Goal: Information Seeking & Learning: Learn about a topic

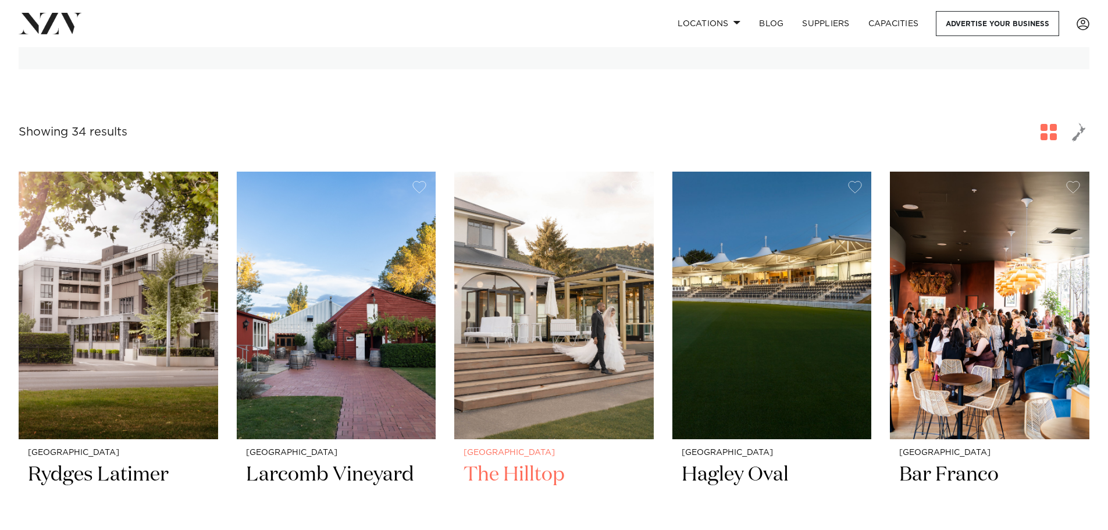
click at [516, 467] on h2 "The Hilltop" at bounding box center [553, 501] width 181 height 78
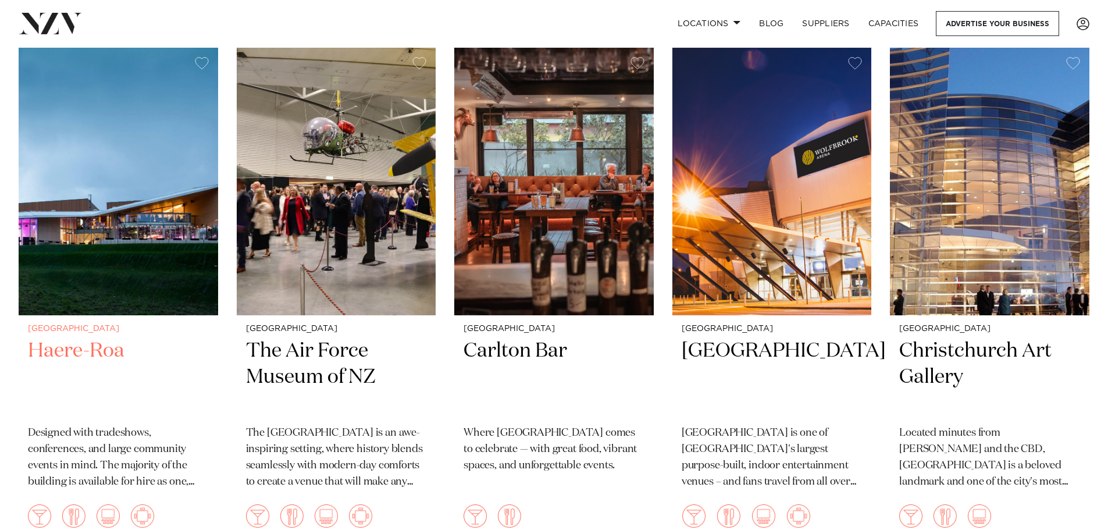
scroll to position [1512, 0]
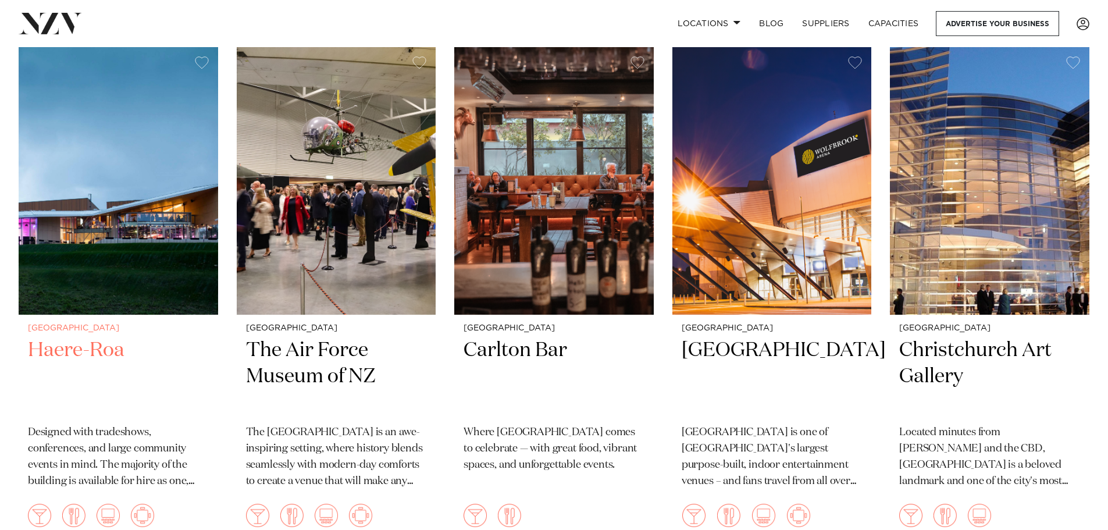
click at [70, 341] on h2 "Haere-Roa" at bounding box center [118, 376] width 181 height 78
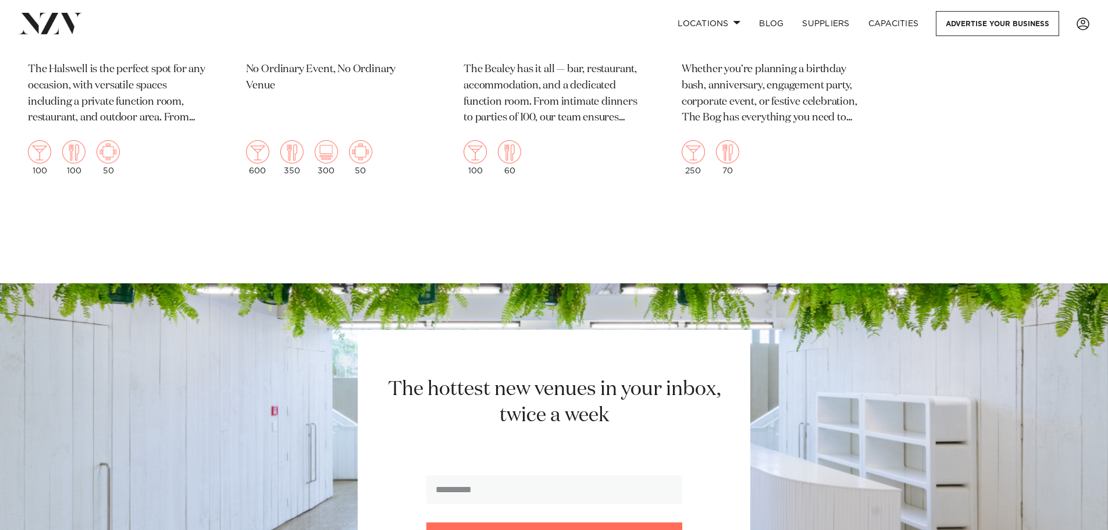
scroll to position [3895, 0]
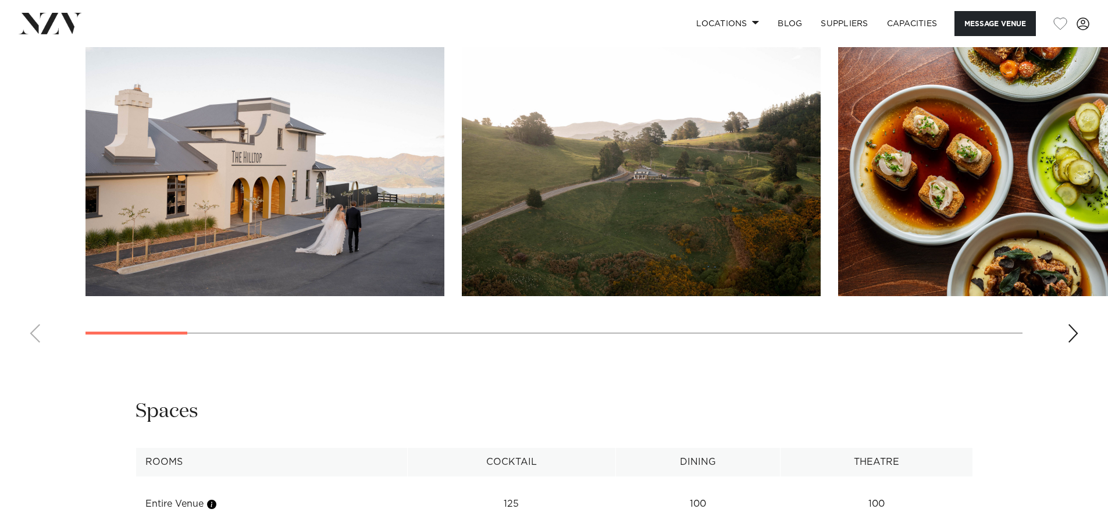
scroll to position [1221, 0]
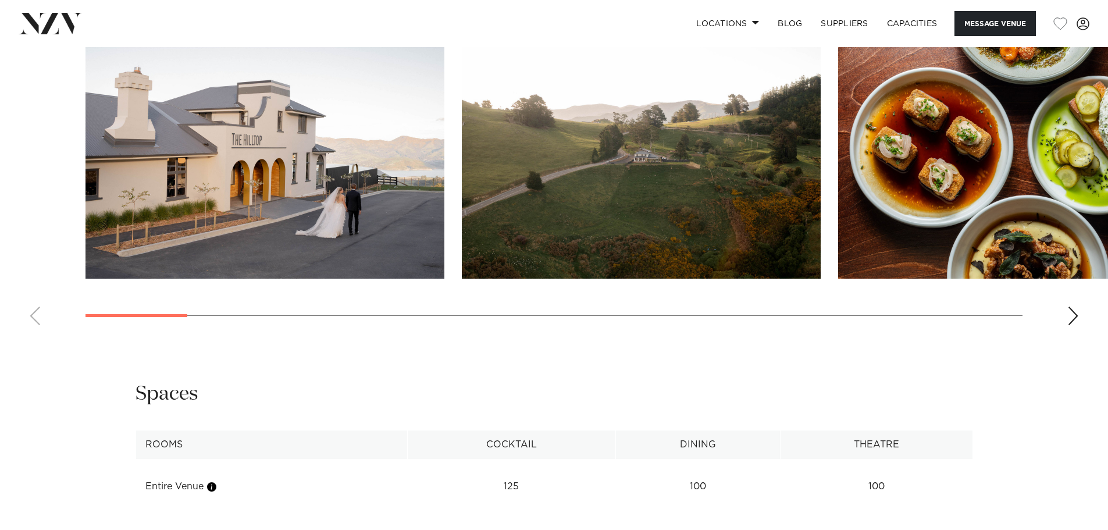
click at [1074, 310] on div "Next slide" at bounding box center [1073, 315] width 12 height 19
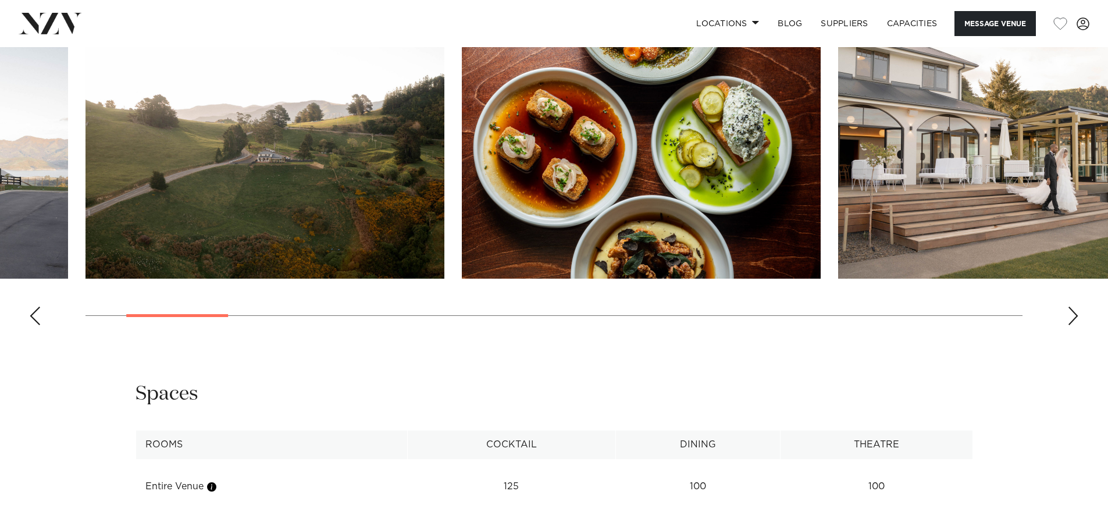
click at [1074, 310] on div "Next slide" at bounding box center [1073, 315] width 12 height 19
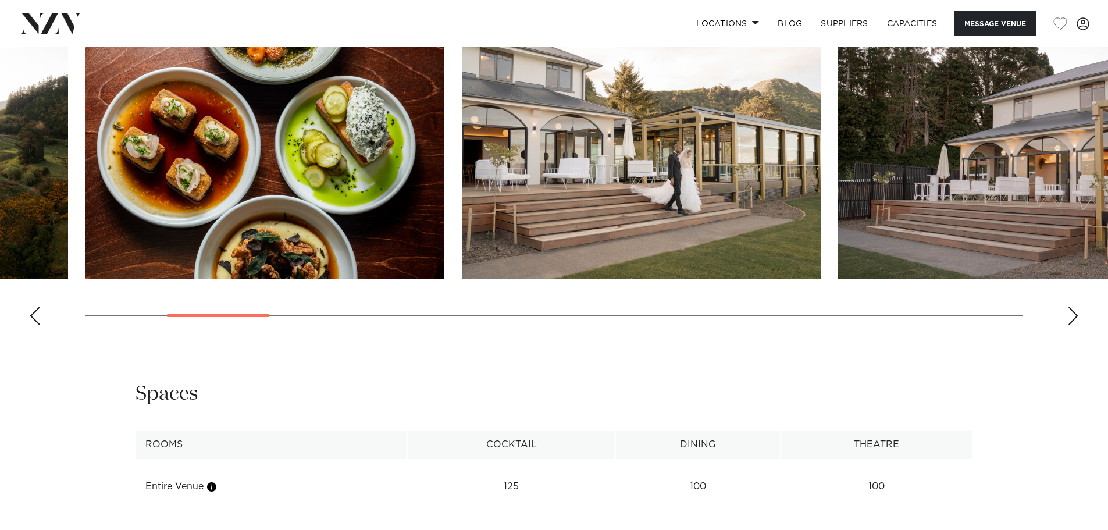
click at [1074, 310] on div "Next slide" at bounding box center [1073, 315] width 12 height 19
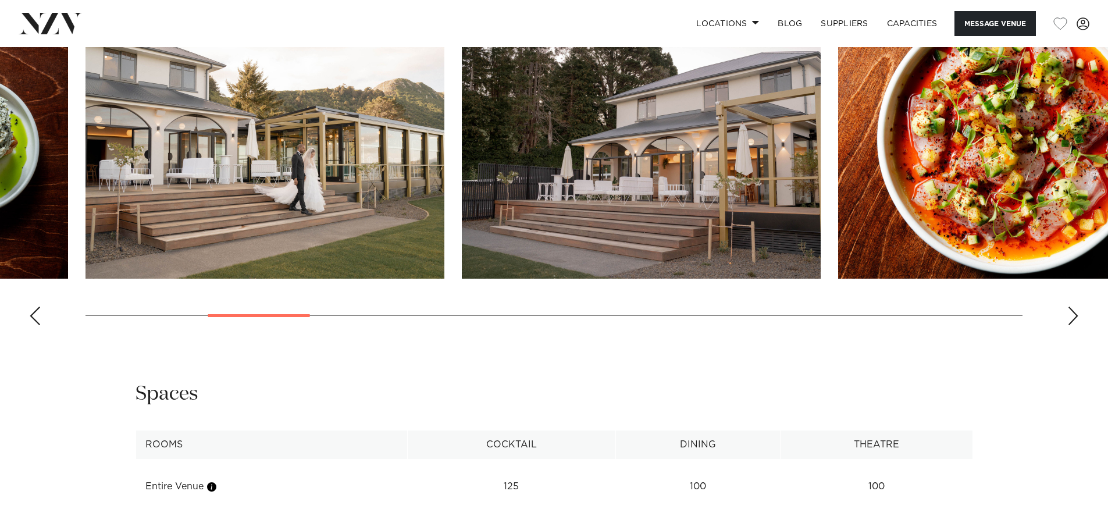
click at [1074, 310] on div "Next slide" at bounding box center [1073, 315] width 12 height 19
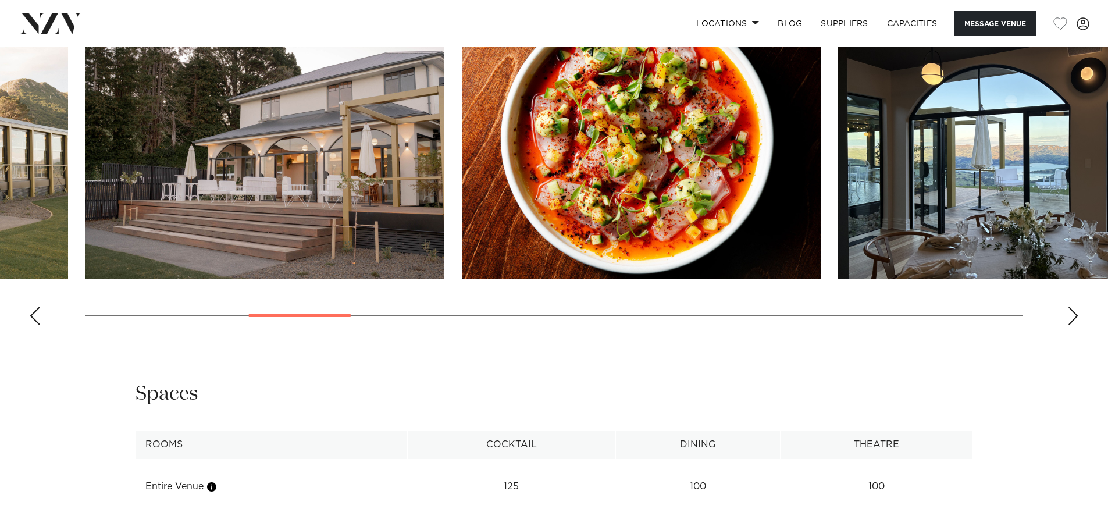
click at [1074, 310] on div "Next slide" at bounding box center [1073, 315] width 12 height 19
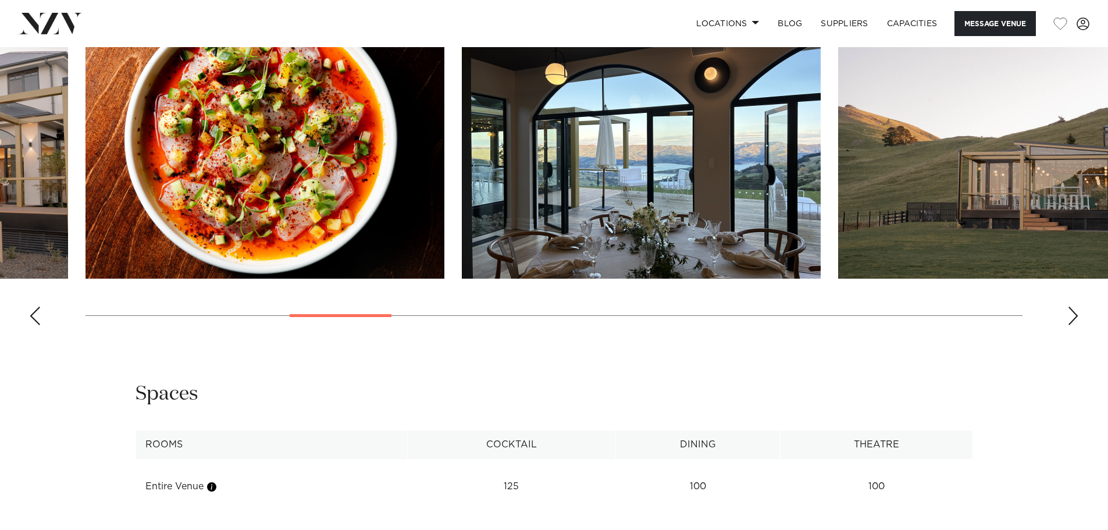
click at [1074, 310] on div "Next slide" at bounding box center [1073, 315] width 12 height 19
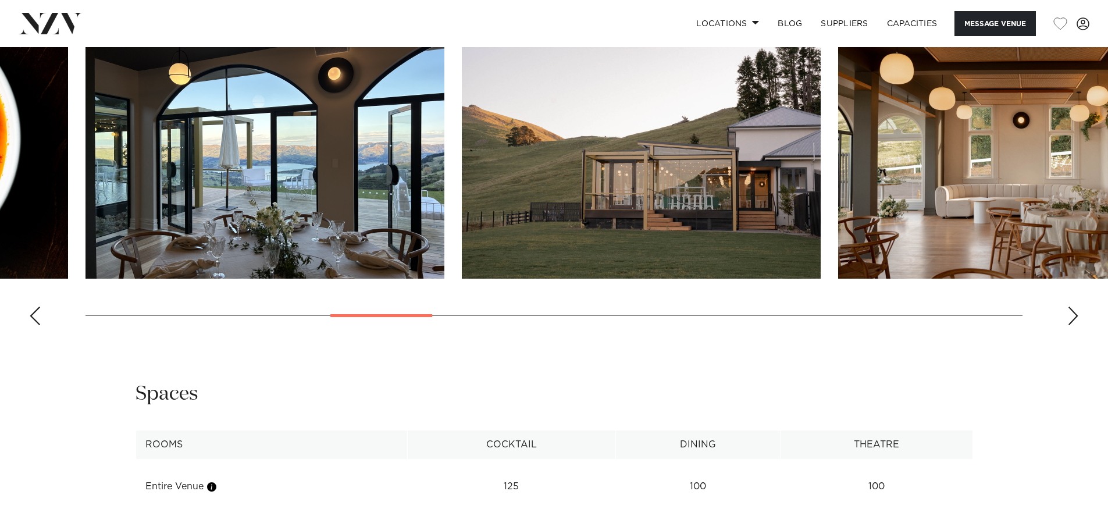
click at [1074, 310] on div "Next slide" at bounding box center [1073, 315] width 12 height 19
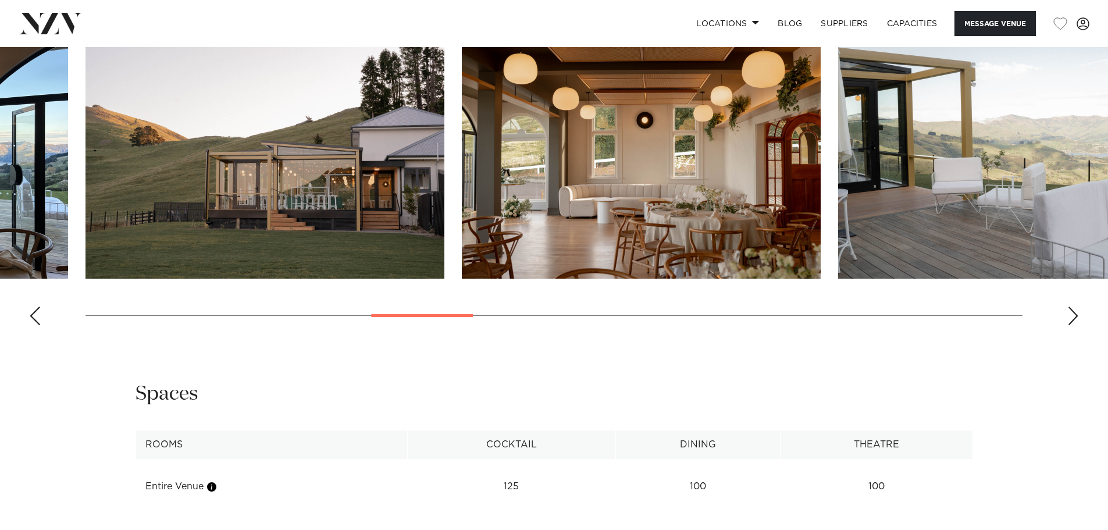
click at [1074, 310] on div "Next slide" at bounding box center [1073, 315] width 12 height 19
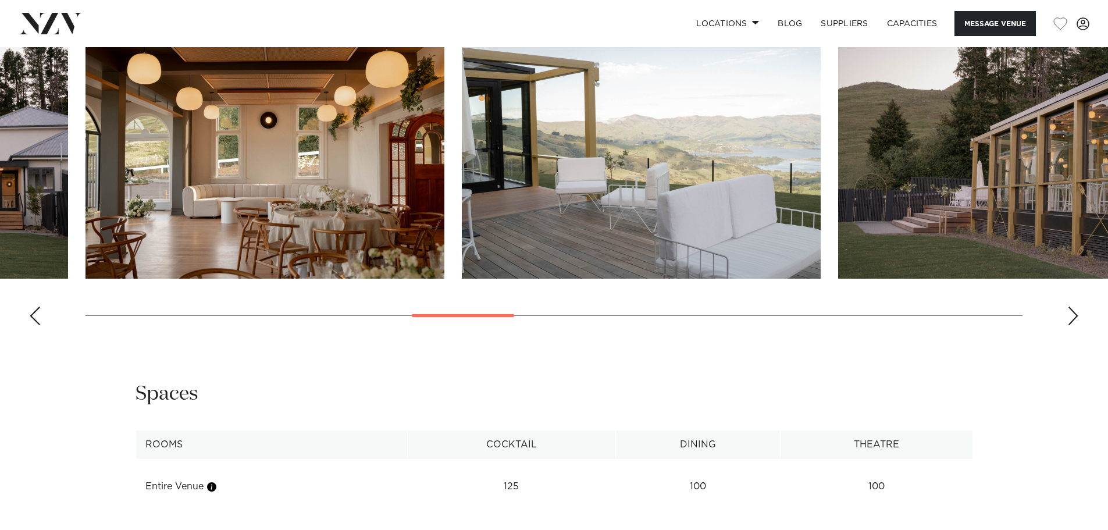
click at [1074, 310] on div "Next slide" at bounding box center [1073, 315] width 12 height 19
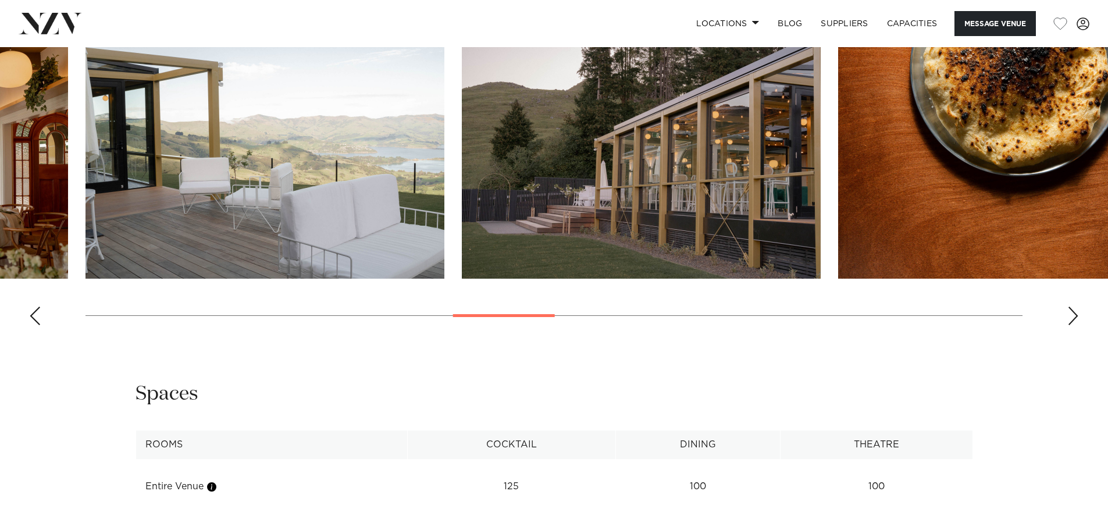
click at [1074, 310] on div "Next slide" at bounding box center [1073, 315] width 12 height 19
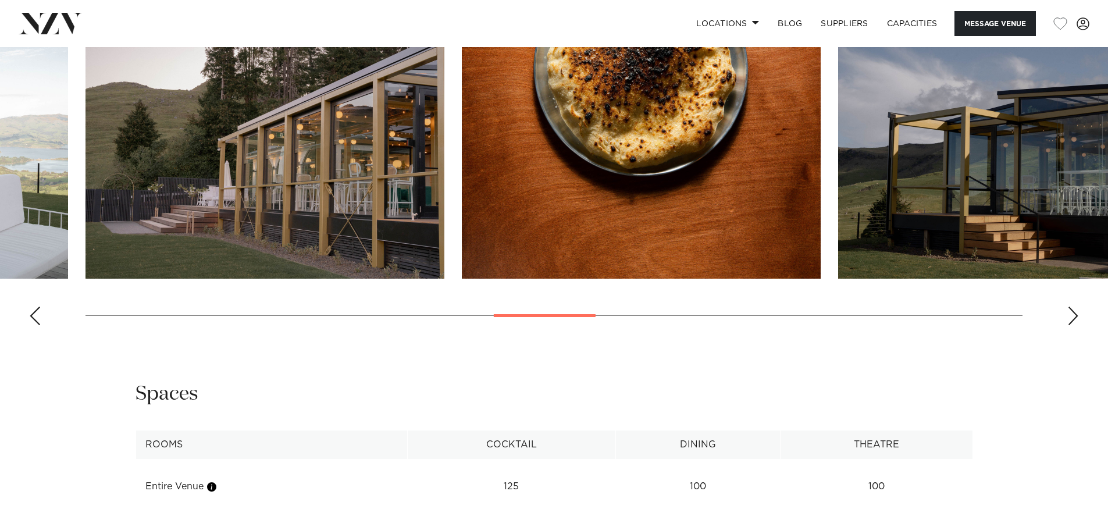
click at [1074, 310] on div "Next slide" at bounding box center [1073, 315] width 12 height 19
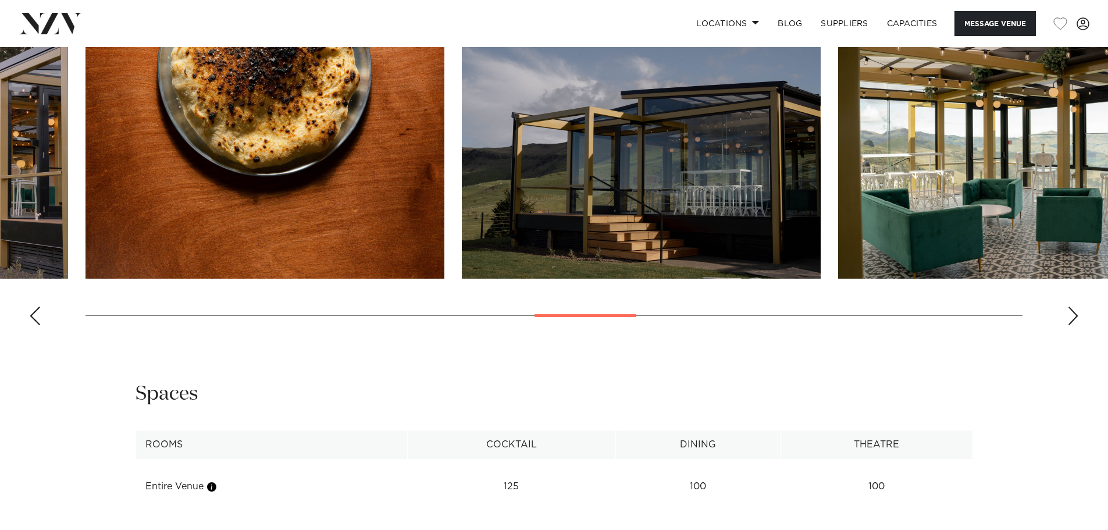
click at [1074, 310] on div "Next slide" at bounding box center [1073, 315] width 12 height 19
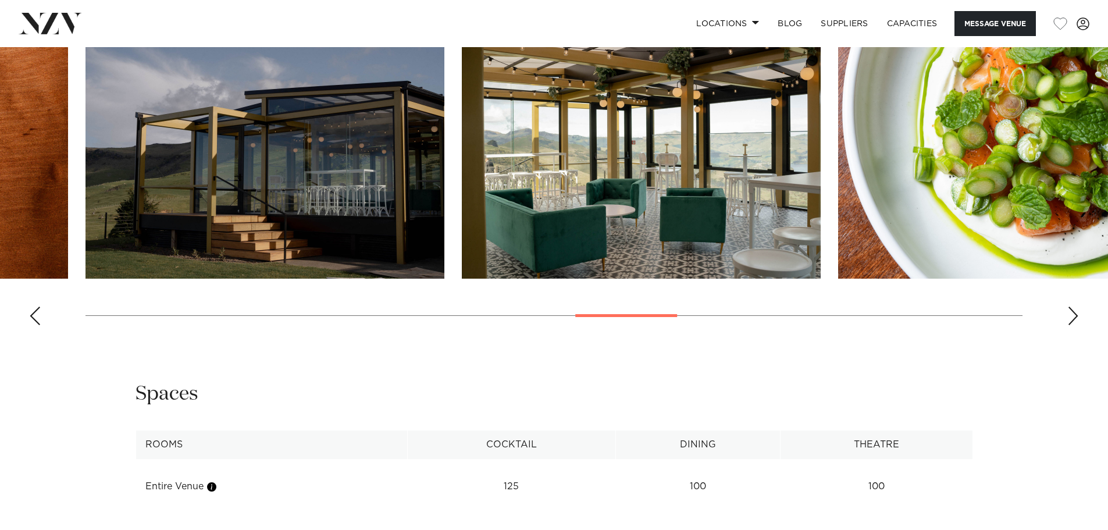
click at [1074, 310] on div "Next slide" at bounding box center [1073, 315] width 12 height 19
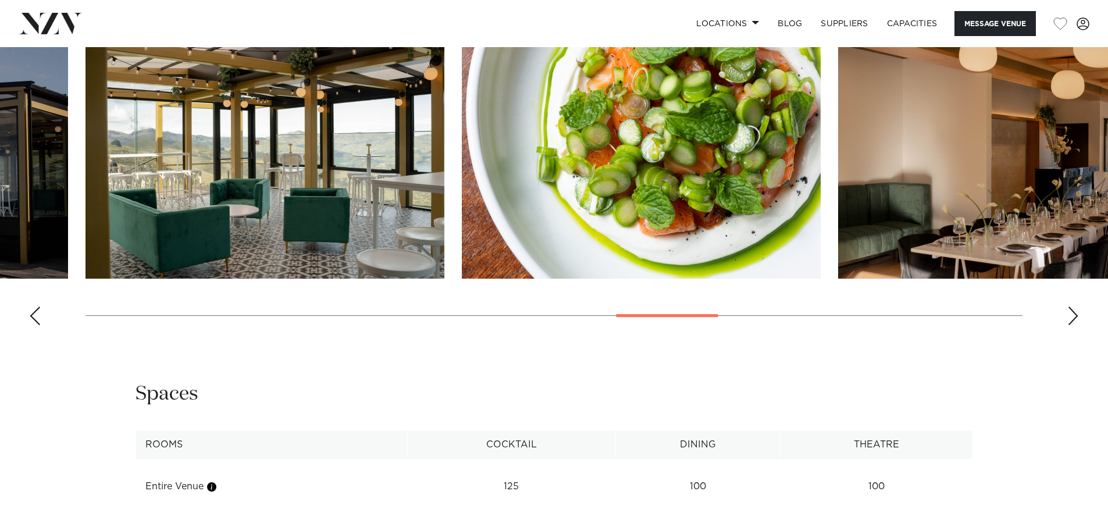
click at [1074, 310] on div "Next slide" at bounding box center [1073, 315] width 12 height 19
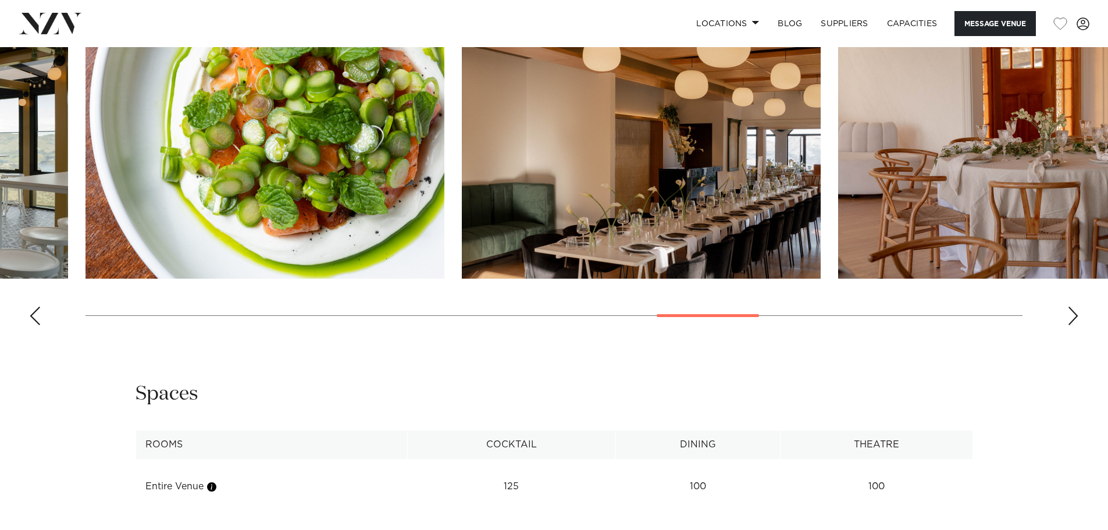
click at [1074, 310] on div "Next slide" at bounding box center [1073, 315] width 12 height 19
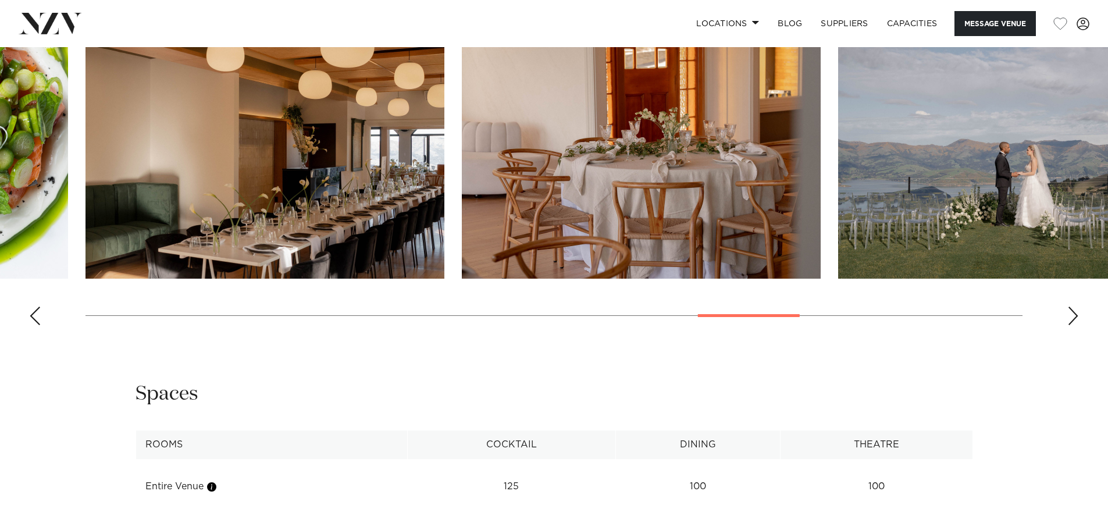
click at [1074, 310] on div "Next slide" at bounding box center [1073, 315] width 12 height 19
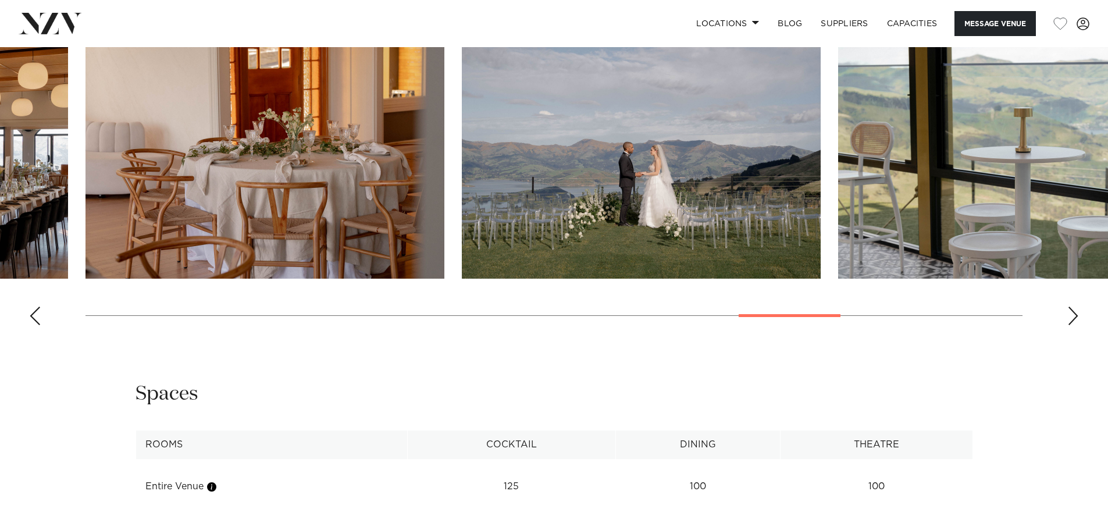
click at [1074, 310] on div "Next slide" at bounding box center [1073, 315] width 12 height 19
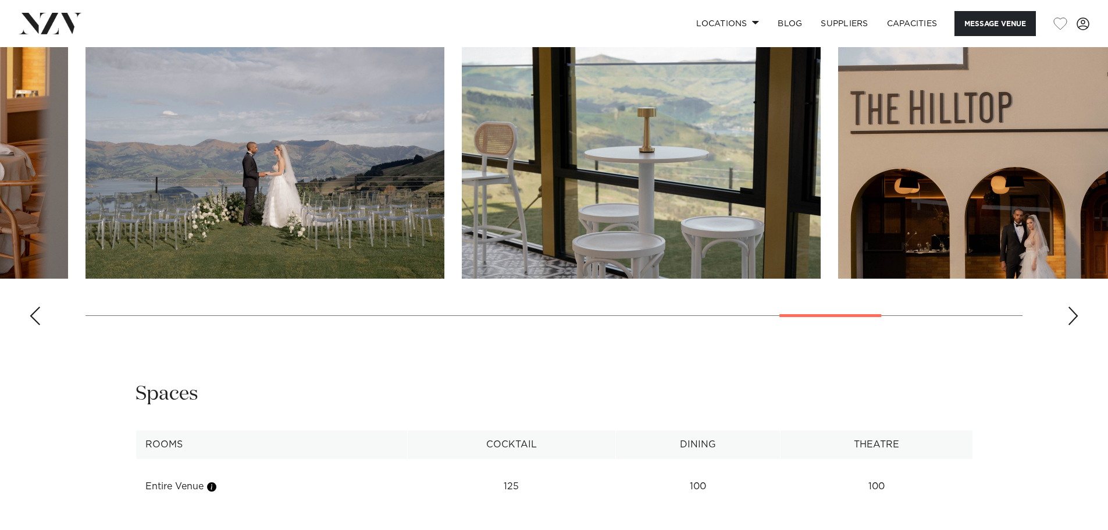
click at [1074, 310] on div "Next slide" at bounding box center [1073, 315] width 12 height 19
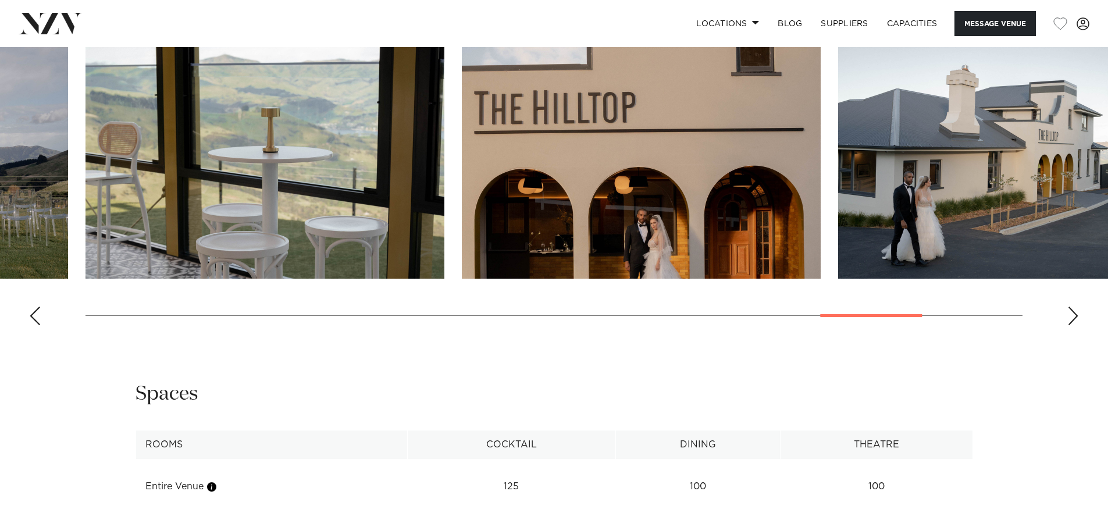
click at [1074, 310] on div "Next slide" at bounding box center [1073, 315] width 12 height 19
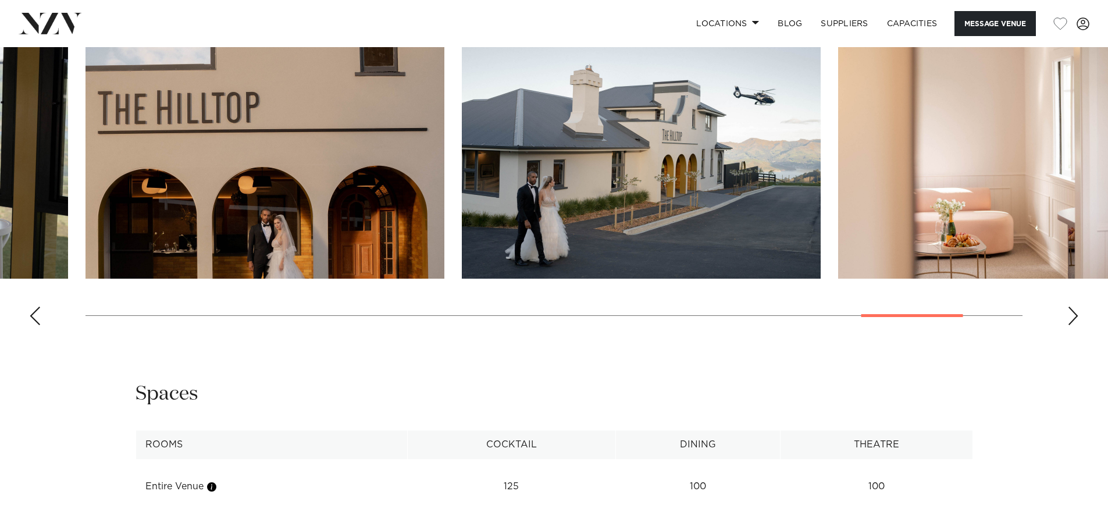
click at [1074, 310] on div "Next slide" at bounding box center [1073, 315] width 12 height 19
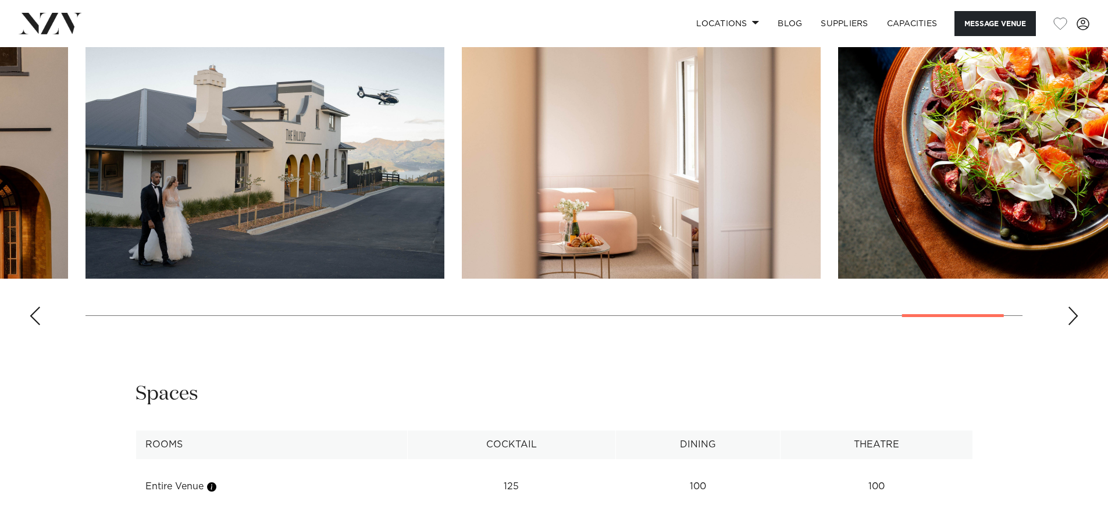
click at [1074, 310] on div "Next slide" at bounding box center [1073, 315] width 12 height 19
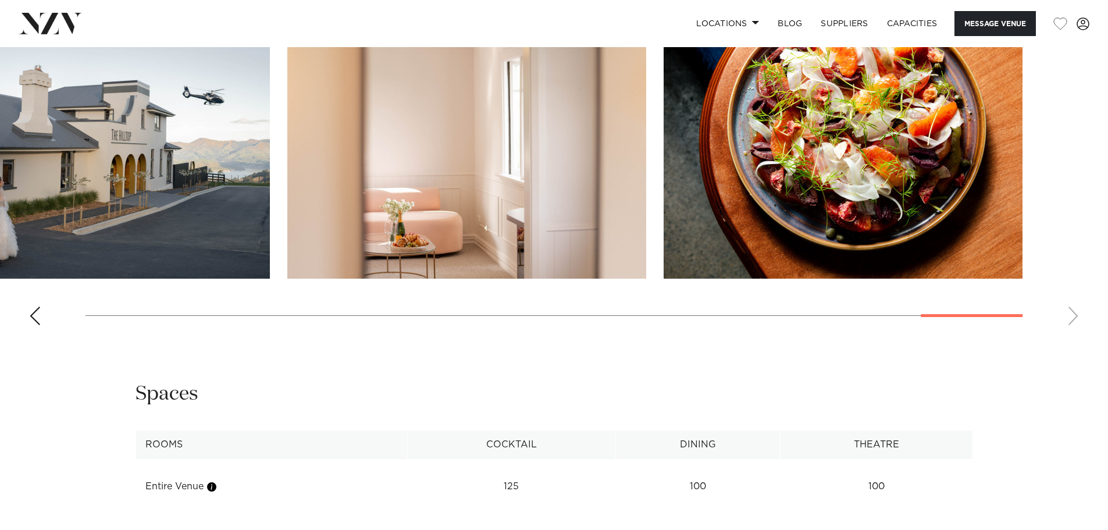
click at [1074, 310] on swiper-container at bounding box center [554, 174] width 1108 height 319
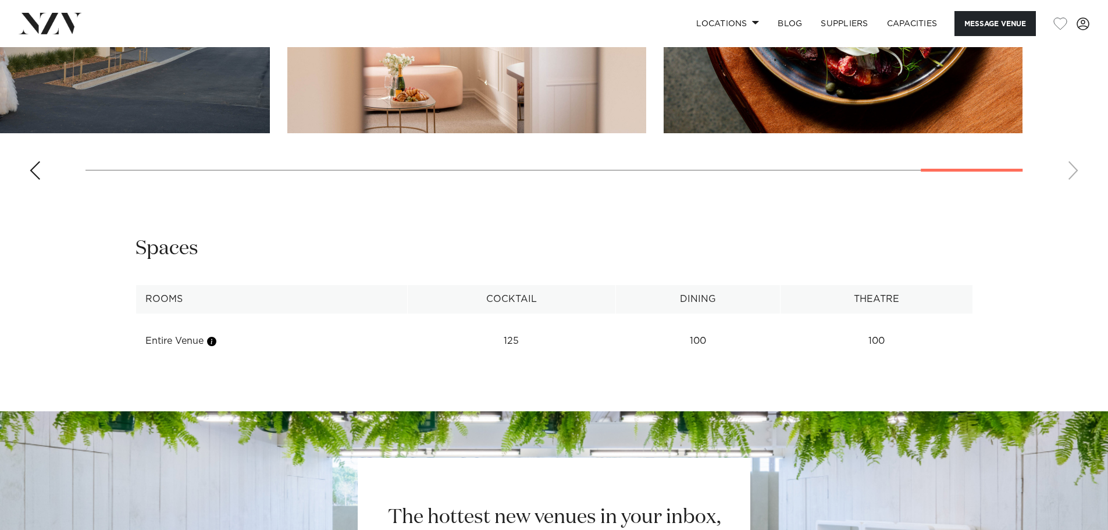
scroll to position [1027, 0]
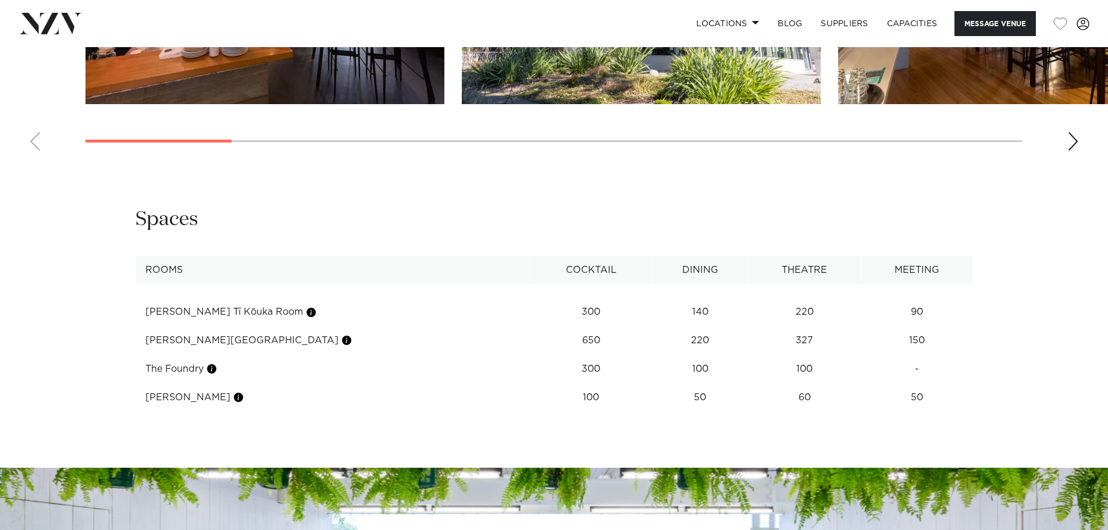
scroll to position [1395, 0]
